Goal: Check status: Check status

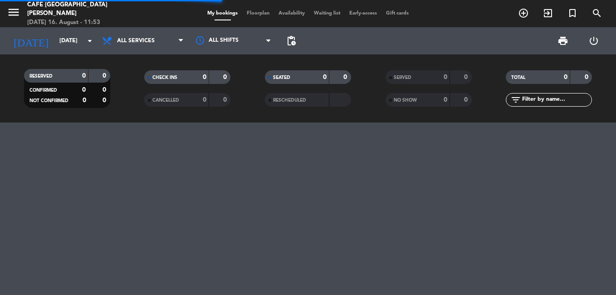
click at [426, 75] on div "SERVED" at bounding box center [409, 77] width 42 height 10
click at [542, 100] on input "text" at bounding box center [556, 100] width 70 height 10
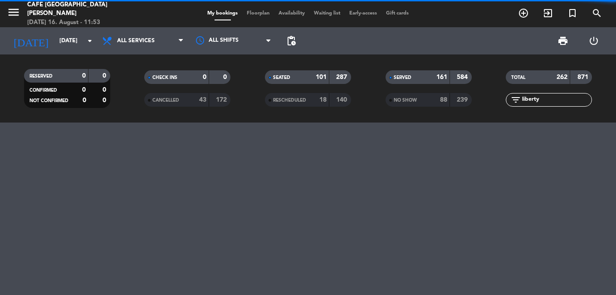
type input "liberty"
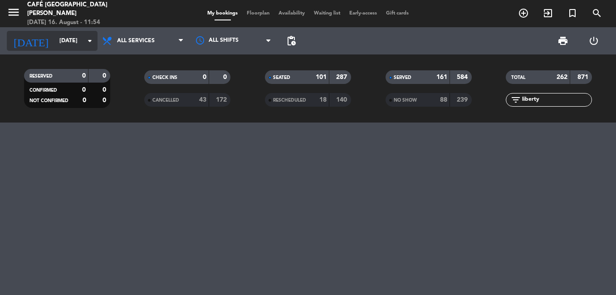
click at [83, 35] on input "[DATE]" at bounding box center [93, 40] width 77 height 15
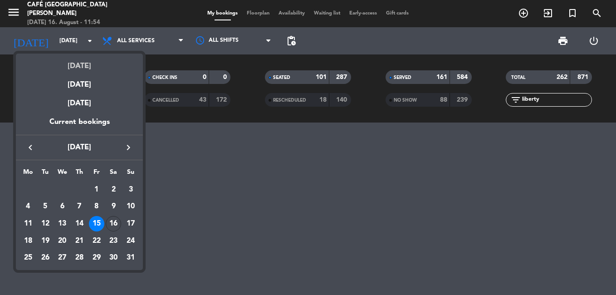
click at [78, 61] on div "[DATE]" at bounding box center [79, 63] width 127 height 19
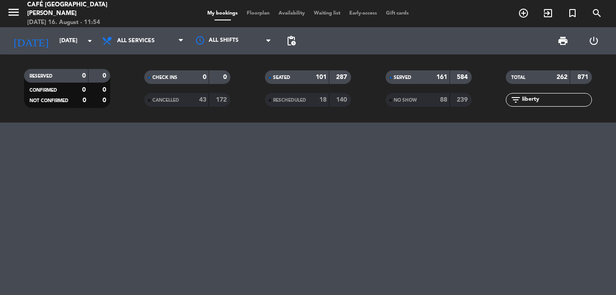
type input "[DATE]"
click at [551, 101] on input "liberty" at bounding box center [556, 100] width 70 height 10
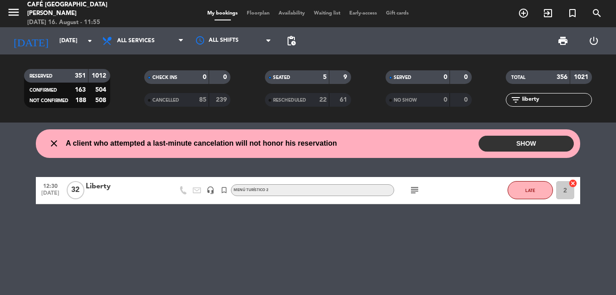
click at [136, 195] on div at bounding box center [124, 195] width 77 height 7
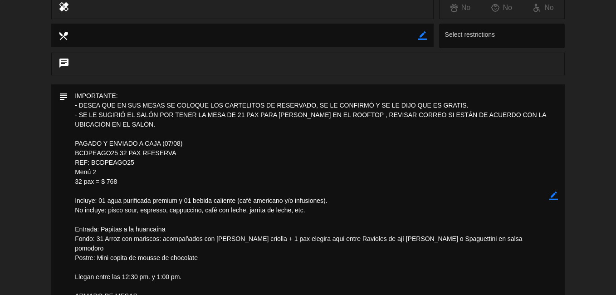
scroll to position [181, 0]
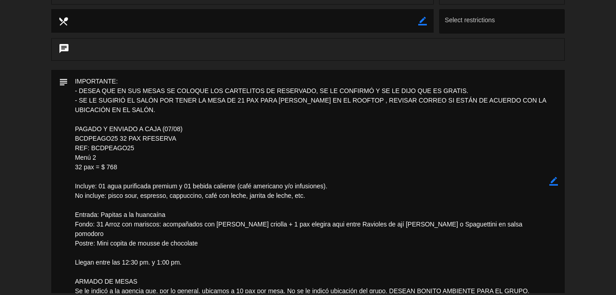
drag, startPoint x: 139, startPoint y: 145, endPoint x: 92, endPoint y: 150, distance: 47.4
click at [92, 150] on textarea at bounding box center [308, 181] width 481 height 223
click at [252, 194] on textarea at bounding box center [308, 181] width 481 height 223
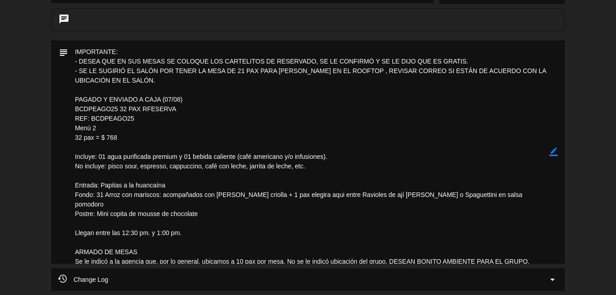
scroll to position [227, 0]
